Goal: Transaction & Acquisition: Purchase product/service

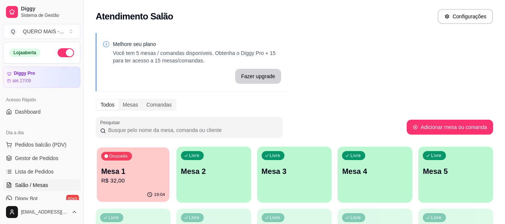
click at [129, 177] on p "R$ 32,00" at bounding box center [133, 181] width 64 height 9
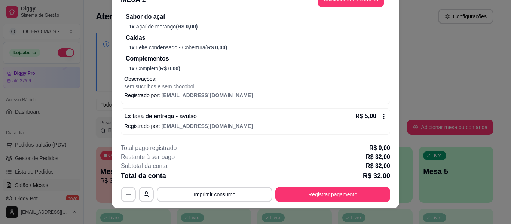
scroll to position [23, 0]
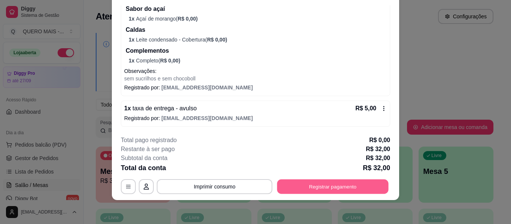
click at [303, 187] on button "Registrar pagamento" at bounding box center [332, 187] width 111 height 15
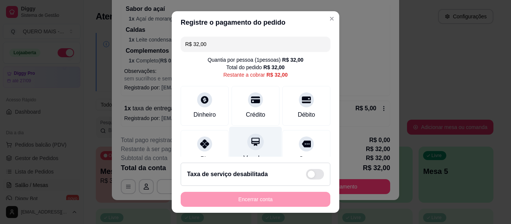
scroll to position [69, 0]
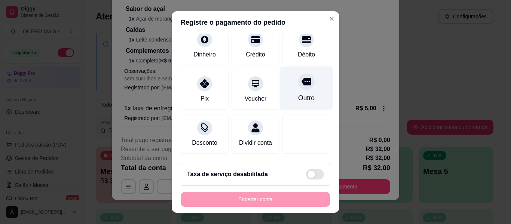
click at [298, 74] on div at bounding box center [306, 81] width 16 height 16
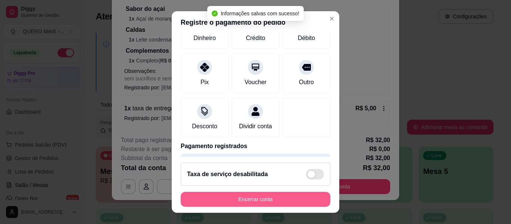
type input "R$ 0,00"
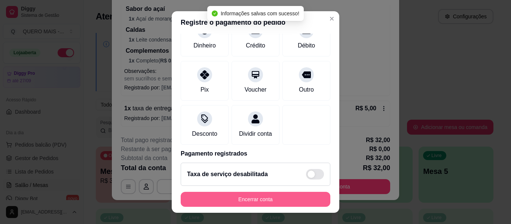
click at [254, 202] on button "Encerrar conta" at bounding box center [256, 199] width 150 height 15
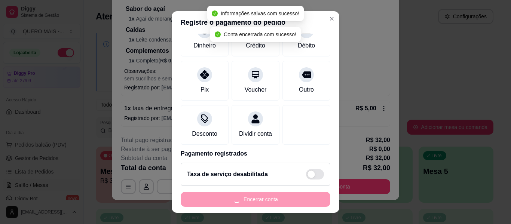
scroll to position [0, 0]
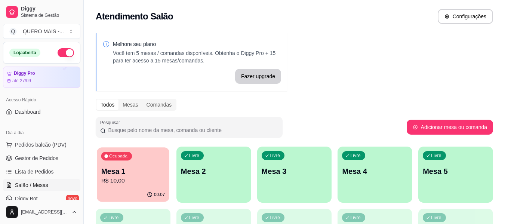
click at [133, 197] on div "00:07" at bounding box center [133, 195] width 73 height 14
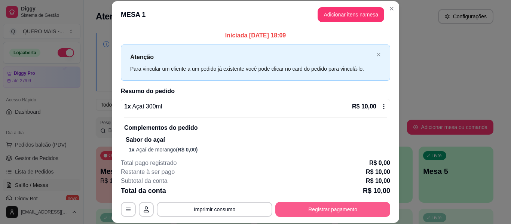
click at [333, 208] on button "Registrar pagamento" at bounding box center [332, 209] width 115 height 15
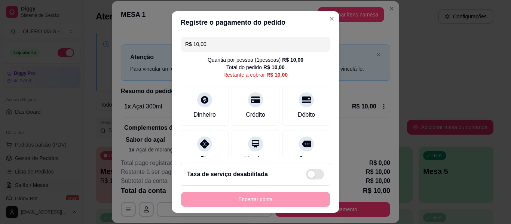
click at [211, 47] on input "R$ 10,00" at bounding box center [255, 44] width 141 height 15
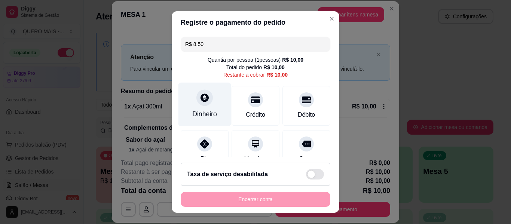
click at [196, 100] on div at bounding box center [204, 97] width 16 height 16
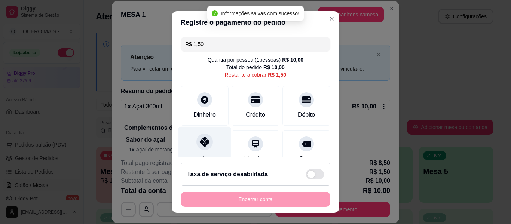
click at [201, 145] on icon at bounding box center [205, 142] width 10 height 10
type input "R$ 0,00"
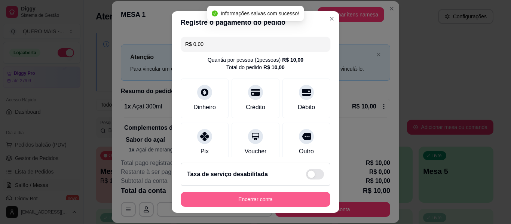
click at [251, 199] on button "Encerrar conta" at bounding box center [256, 199] width 150 height 15
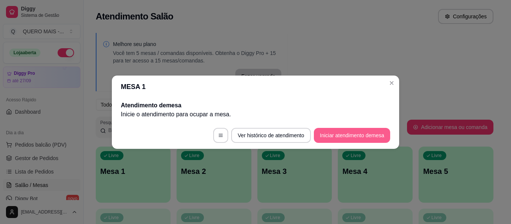
click at [331, 136] on button "Iniciar atendimento de mesa" at bounding box center [352, 135] width 76 height 15
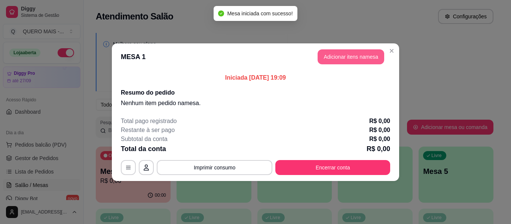
click at [365, 57] on button "Adicionar itens na mesa" at bounding box center [351, 56] width 67 height 15
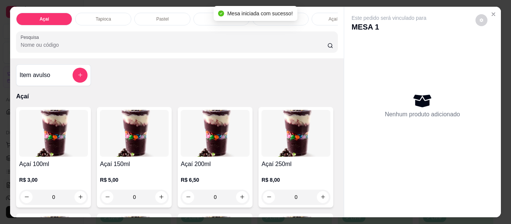
scroll to position [150, 0]
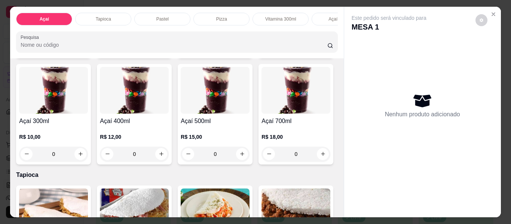
click at [169, 157] on div "0" at bounding box center [134, 154] width 69 height 15
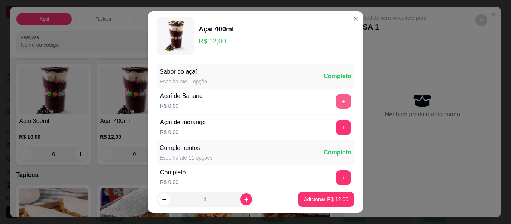
click at [336, 95] on button "+" at bounding box center [343, 101] width 15 height 15
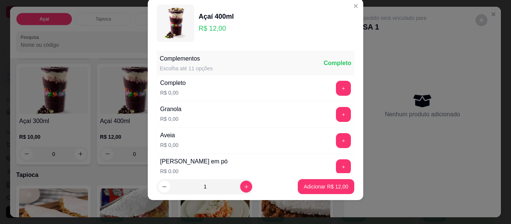
scroll to position [80, 0]
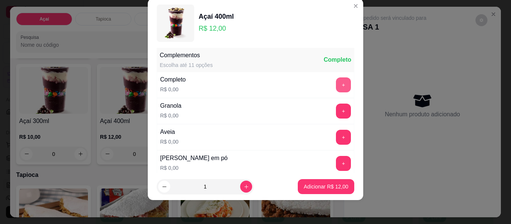
click at [336, 81] on button "+" at bounding box center [343, 84] width 15 height 15
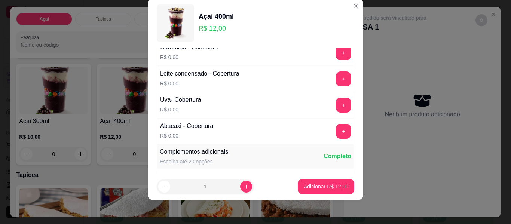
scroll to position [566, 0]
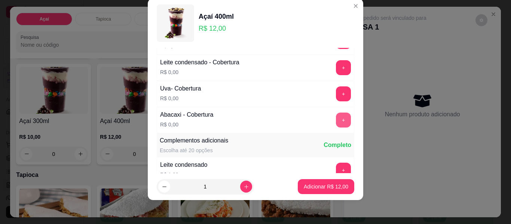
click at [336, 124] on button "+" at bounding box center [343, 120] width 15 height 15
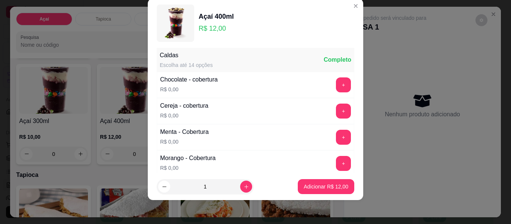
scroll to position [417, 0]
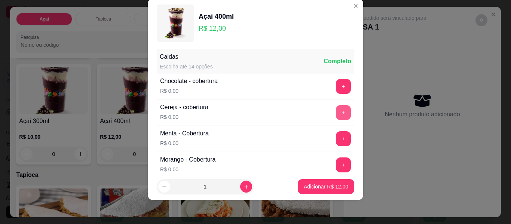
click at [336, 115] on button "+" at bounding box center [343, 112] width 15 height 15
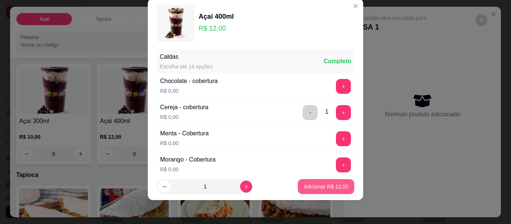
click at [318, 185] on p "Adicionar R$ 12,00" at bounding box center [326, 186] width 45 height 7
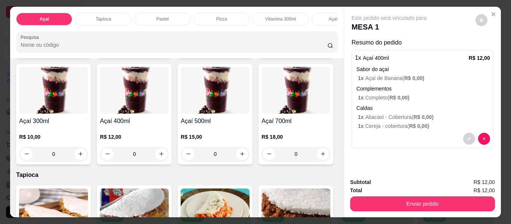
drag, startPoint x: 386, startPoint y: 190, endPoint x: 386, endPoint y: 195, distance: 4.9
click at [386, 192] on div "Subtotal R$ 12,00 Total R$ 12,00 Enviar pedido" at bounding box center [422, 194] width 145 height 33
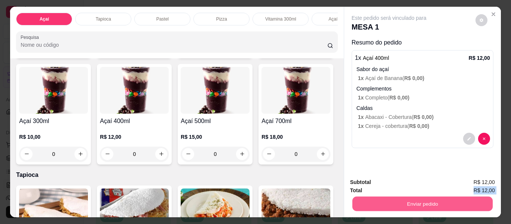
click at [386, 200] on button "Enviar pedido" at bounding box center [422, 204] width 140 height 15
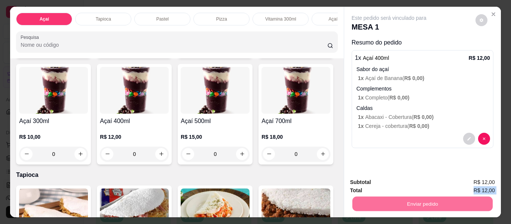
click at [377, 179] on button "Não registrar e enviar pedido" at bounding box center [398, 183] width 76 height 14
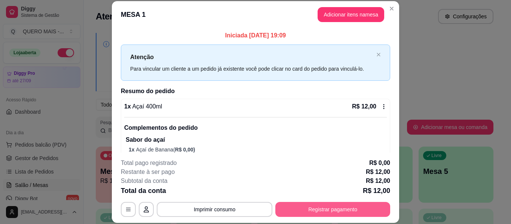
click at [318, 207] on button "Registrar pagamento" at bounding box center [332, 209] width 115 height 15
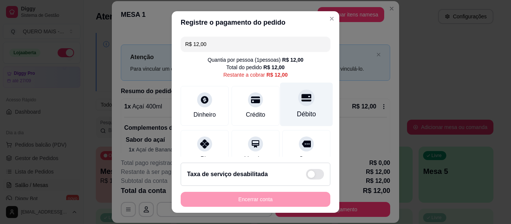
click at [298, 103] on div at bounding box center [306, 97] width 16 height 16
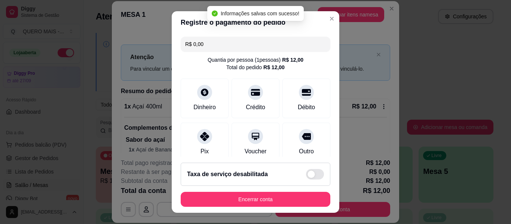
type input "R$ 0,00"
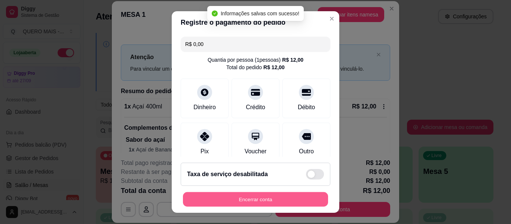
click at [248, 198] on button "Encerrar conta" at bounding box center [255, 199] width 145 height 15
